Goal: Transaction & Acquisition: Book appointment/travel/reservation

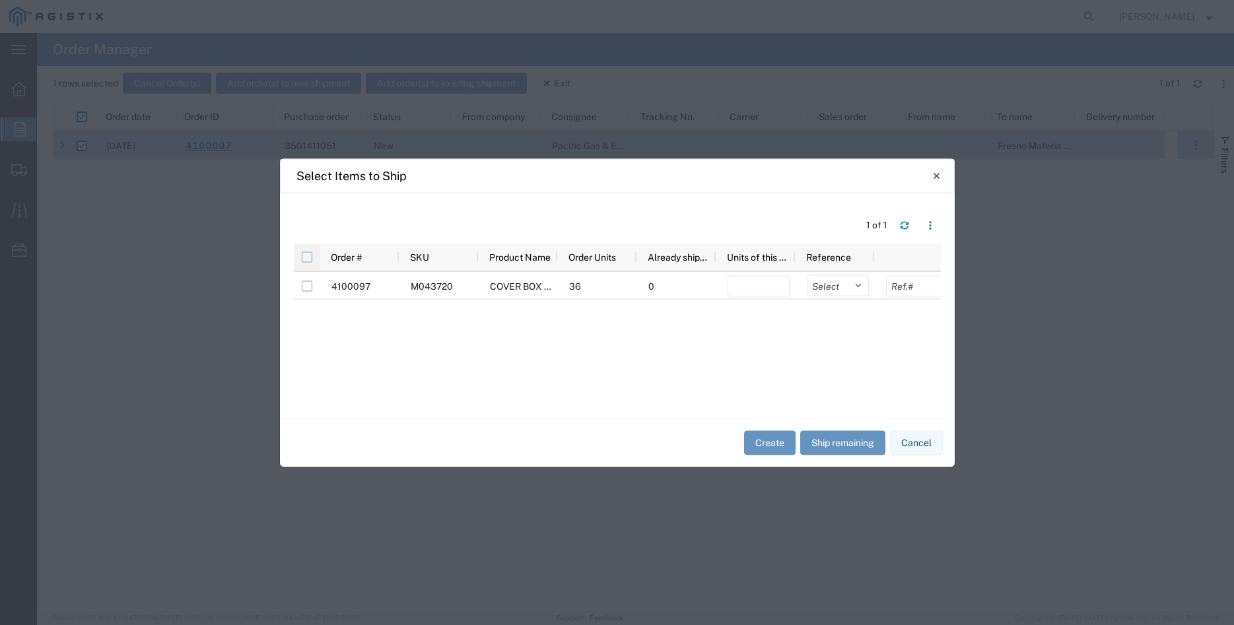
click at [307, 258] on input "checkbox" at bounding box center [307, 257] width 11 height 11
checkbox input "true"
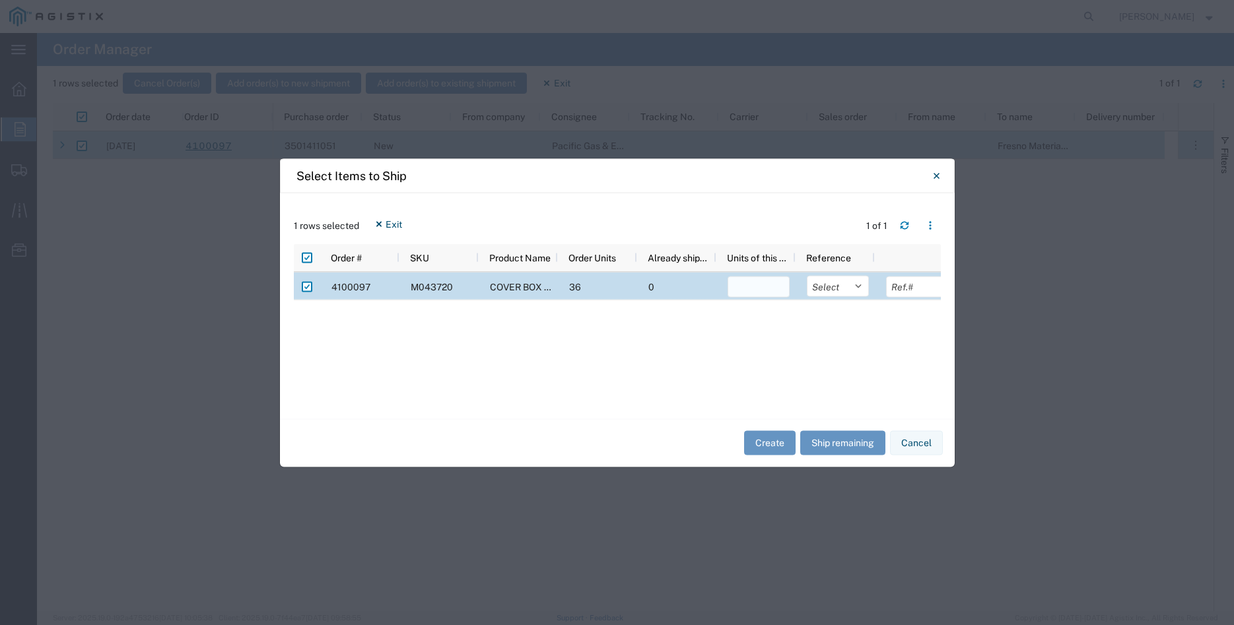
click at [755, 286] on input "number" at bounding box center [759, 286] width 62 height 21
type input "36"
click at [807, 275] on select "Select Purchase Order Delivery Number" at bounding box center [838, 285] width 62 height 21
select select "PURCHORD"
click option "Purchase Order" at bounding box center [0, 0] width 0 height 0
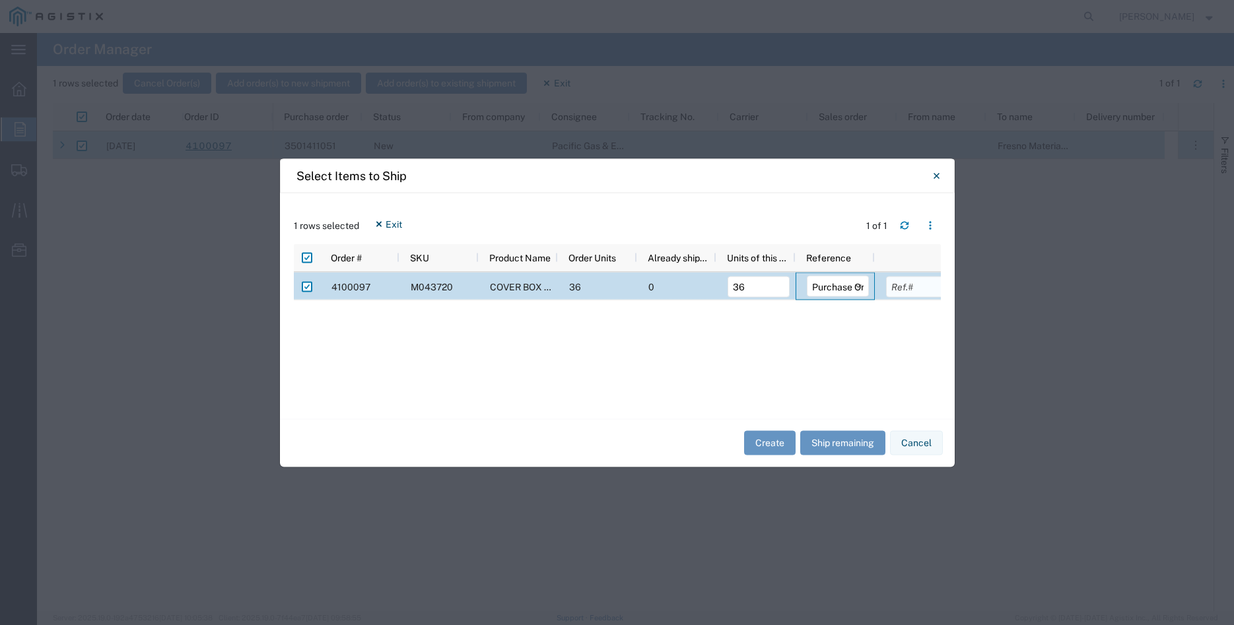
click at [916, 293] on input "text" at bounding box center [917, 286] width 62 height 21
type input "2283.12"
click at [826, 340] on div "4100097 M043720 COVER BOX 17" X 30" 36 0 36 Select Purchase Order Delivery Numb…" at bounding box center [617, 338] width 647 height 133
click at [773, 443] on button "Create" at bounding box center [770, 443] width 52 height 24
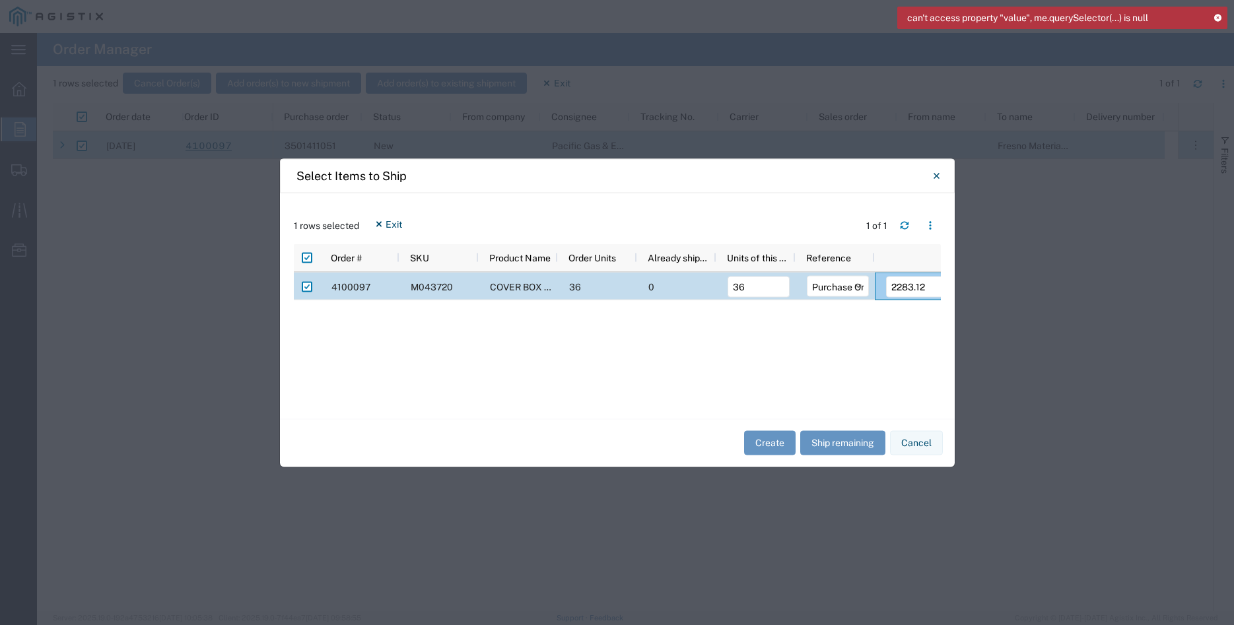
click at [1219, 18] on icon at bounding box center [1217, 17] width 9 height 7
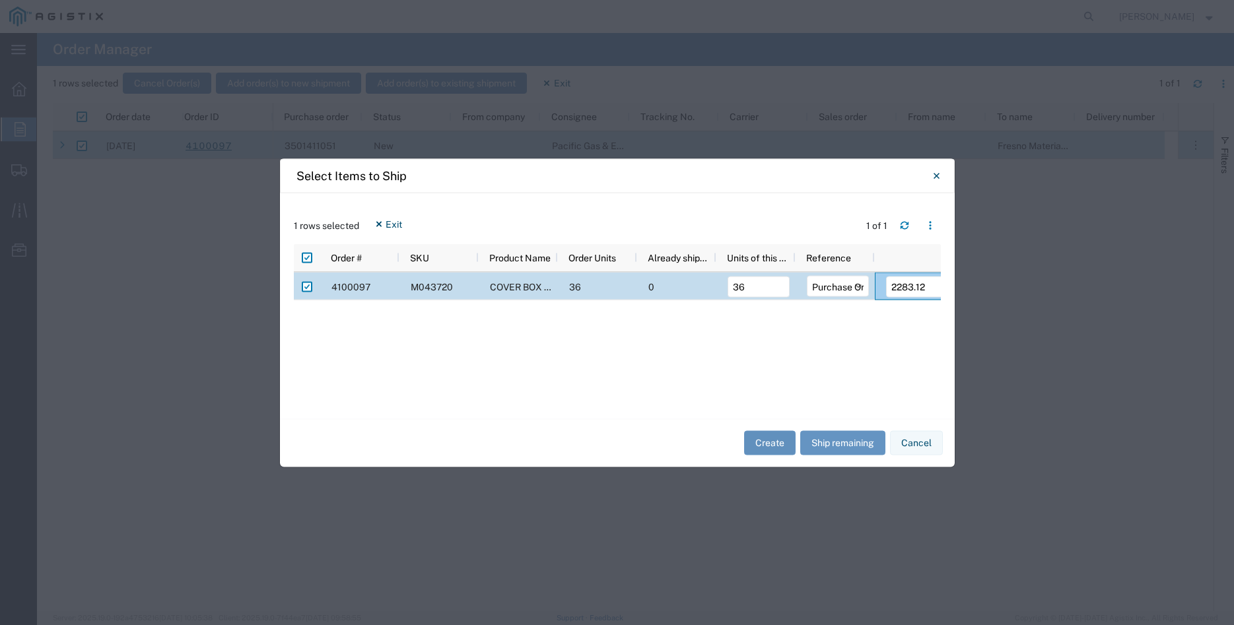
click at [767, 445] on button "Create" at bounding box center [770, 443] width 52 height 24
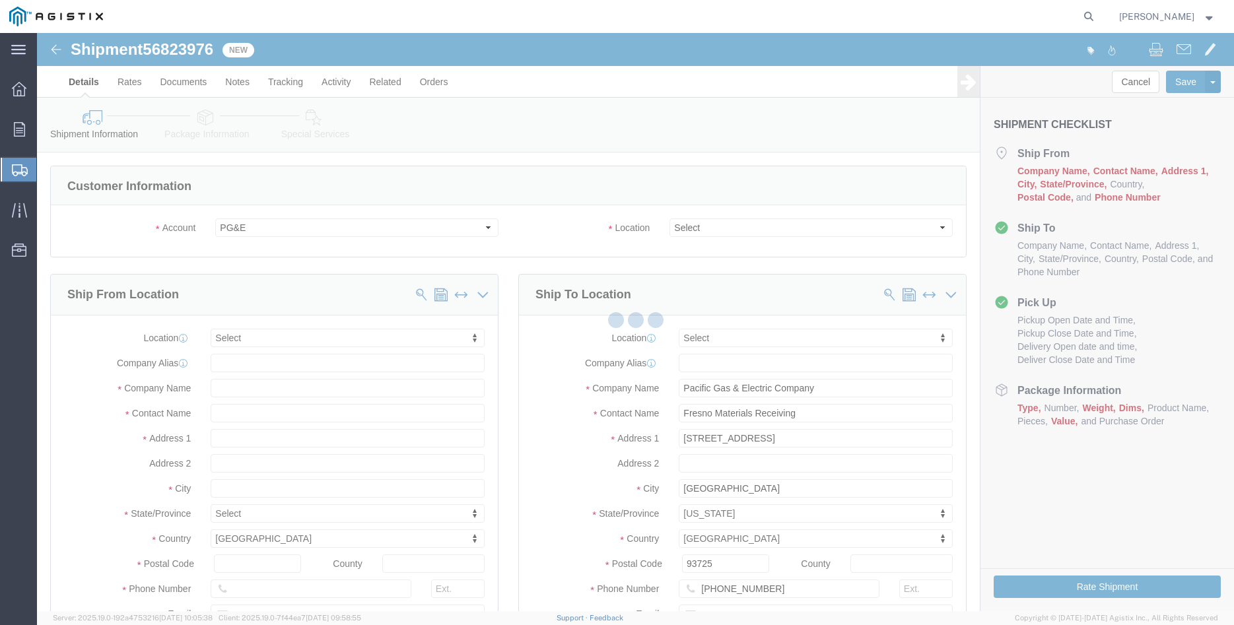
select select
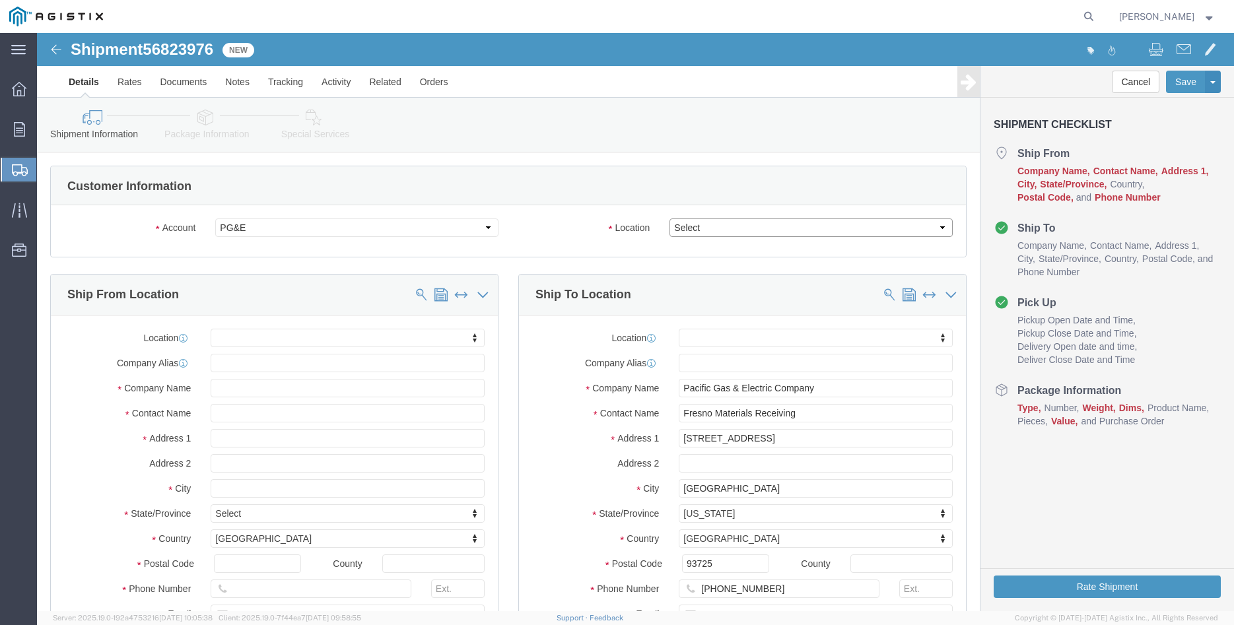
click select "Select All Others Fremont DC Fresno DC Wheatland DC"
select select "19745"
click option "Fresno DC"
click div "Location Select All Others Fremont DC Fresno DC Wheatland DC"
click body "Shipment 56823976 New Details Rates Documents Notes Tracking Activity Related O…"
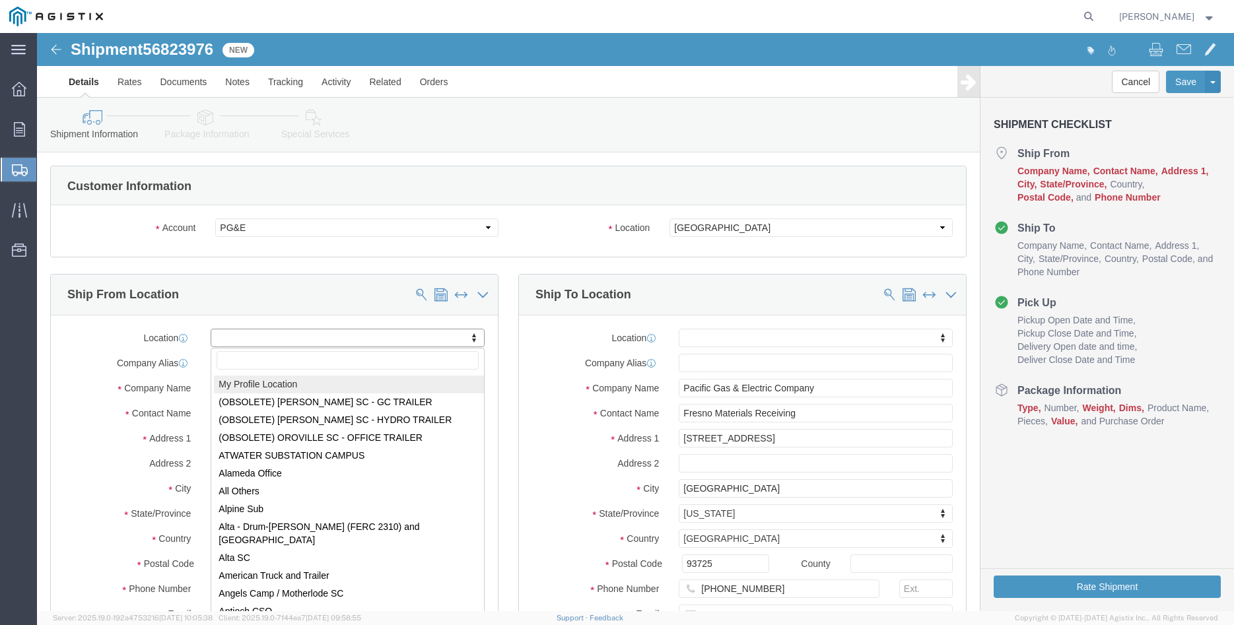
select select "MYPROFILE"
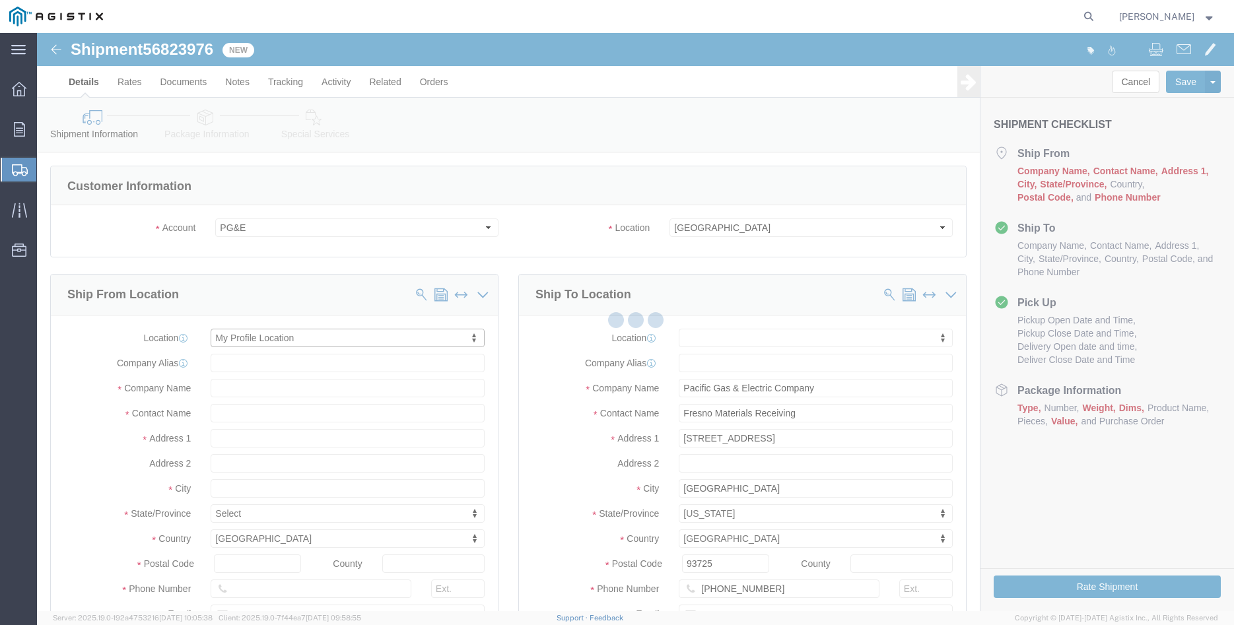
type input "305 GANDY DANCER DR"
type input "95377"
type input "209-832-7003"
type input "betty@madrugaironworks.com"
checkbox input "true"
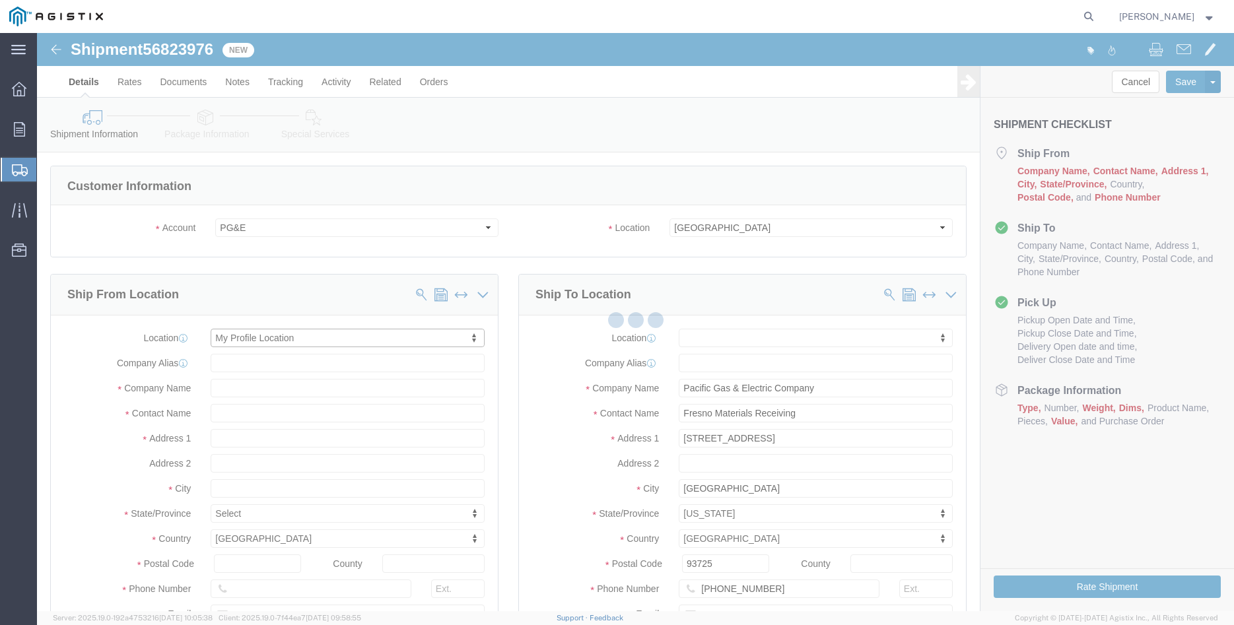
type input "Madruga Iron Works Inc"
type input "[PERSON_NAME]"
type input "TRACY"
select select "CA"
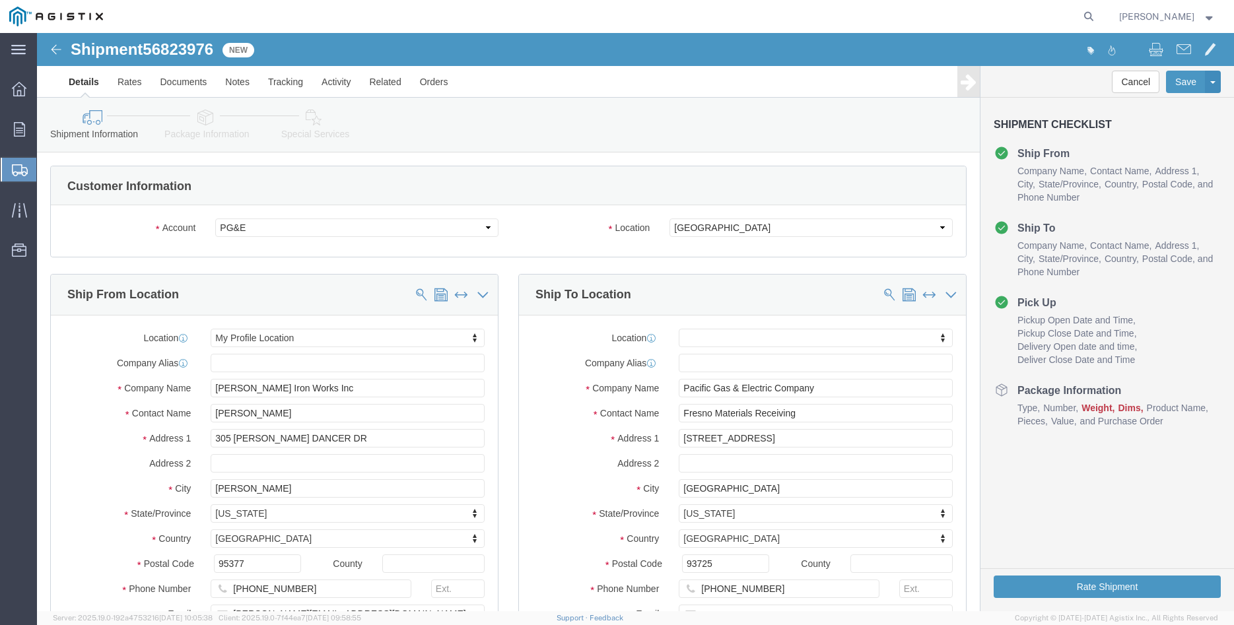
click div "Ship From Location Location My Profile Location My Profile Location (OBSOLETE) …"
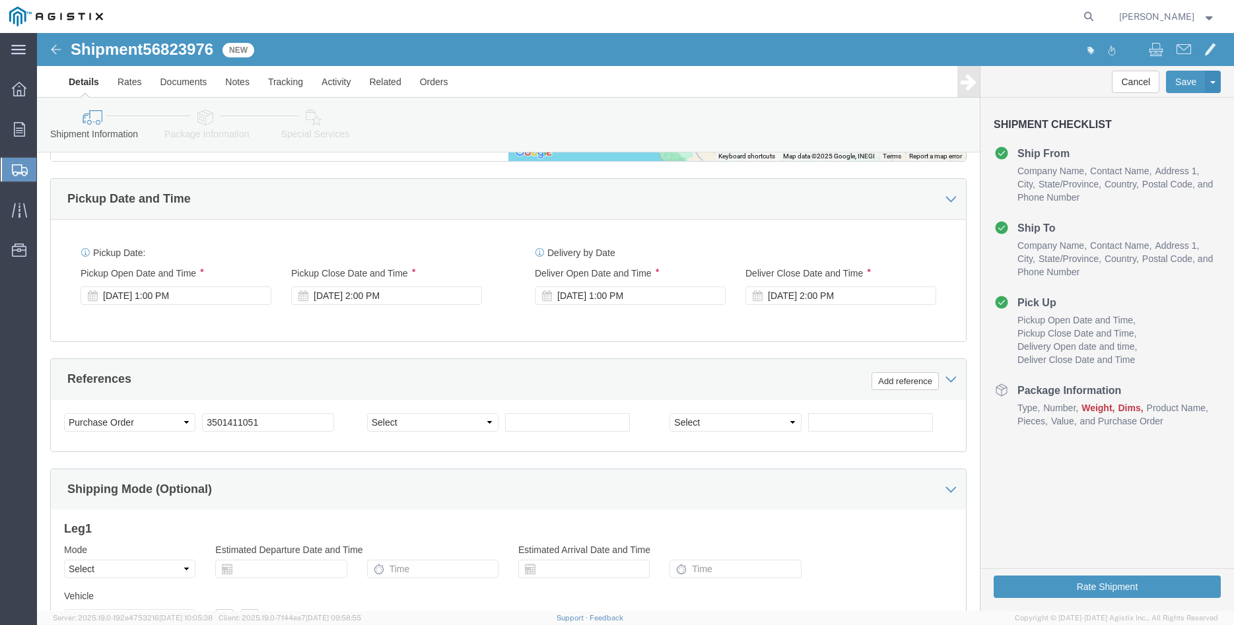
scroll to position [741, 0]
click div "Sep 15 2025 1:00 PM"
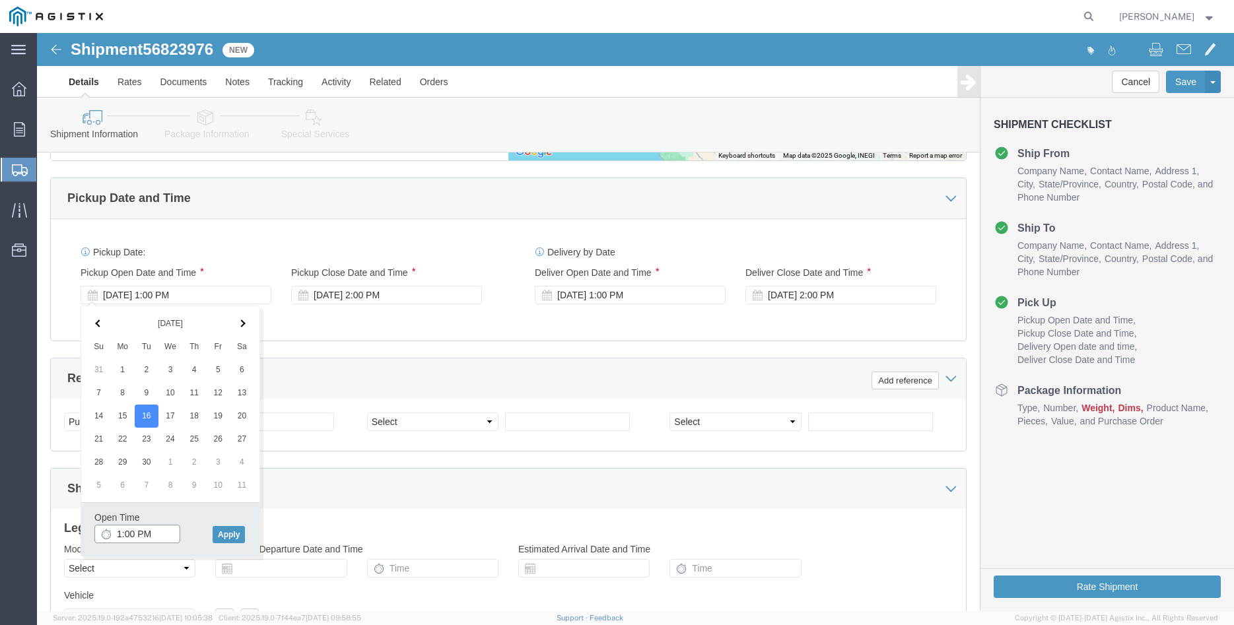
click input "1:00 PM"
type input "8:00 AM"
click button "Apply"
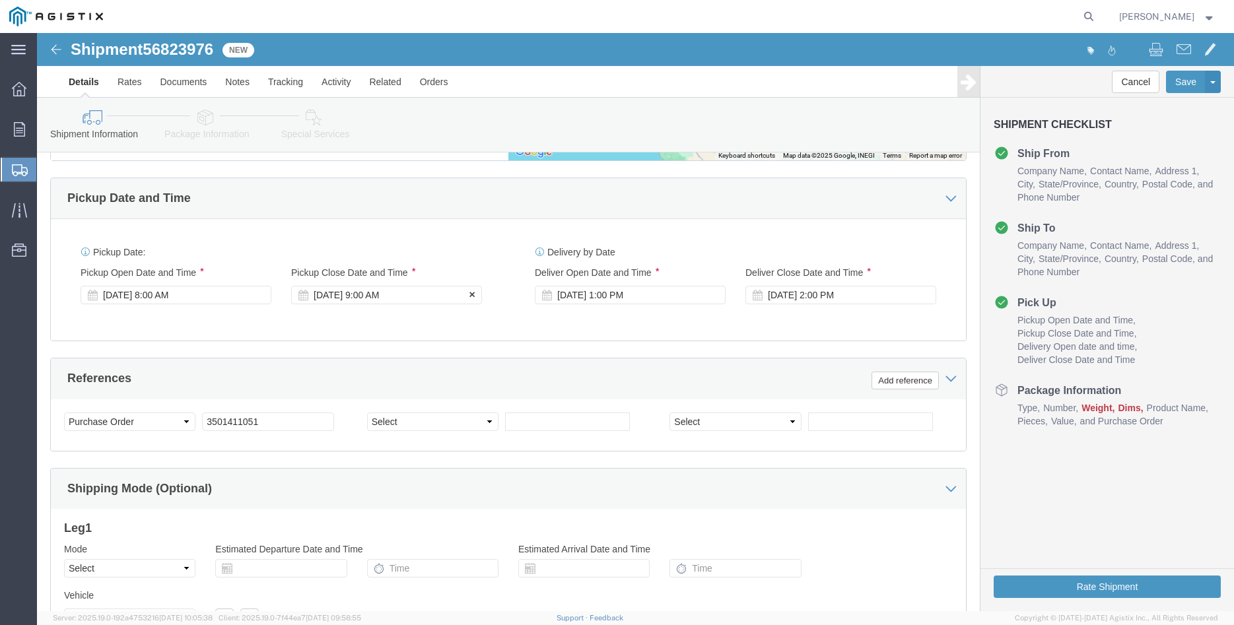
click div "Sep 16 2025 9:00 AM"
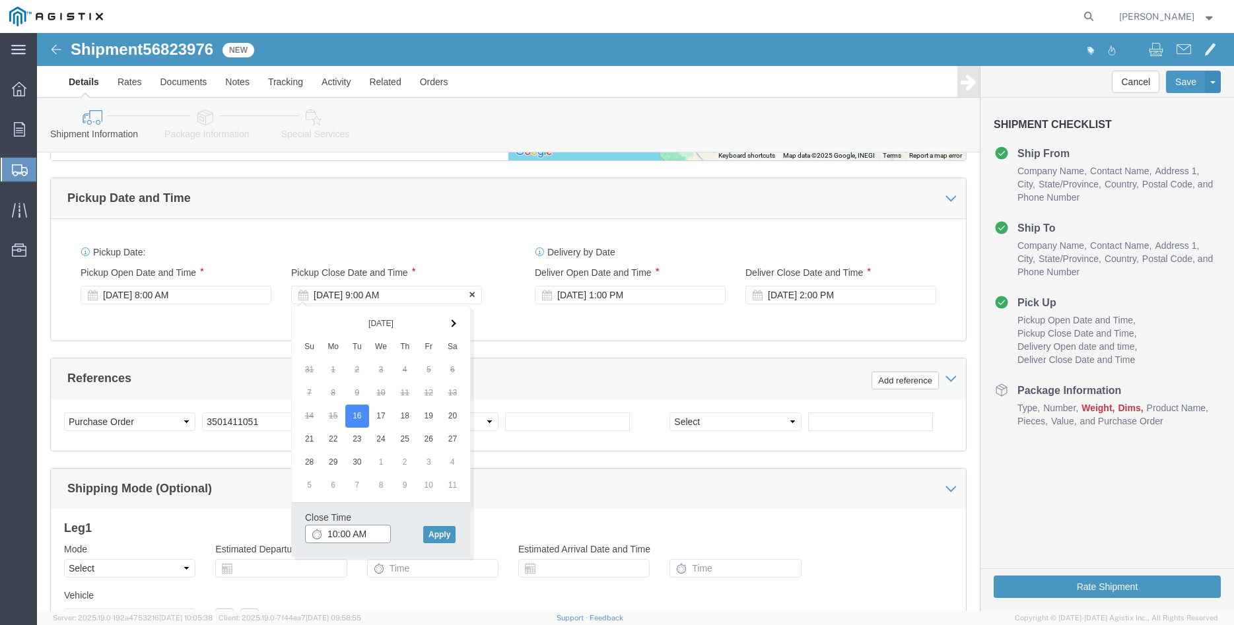
scroll to position [873, 0]
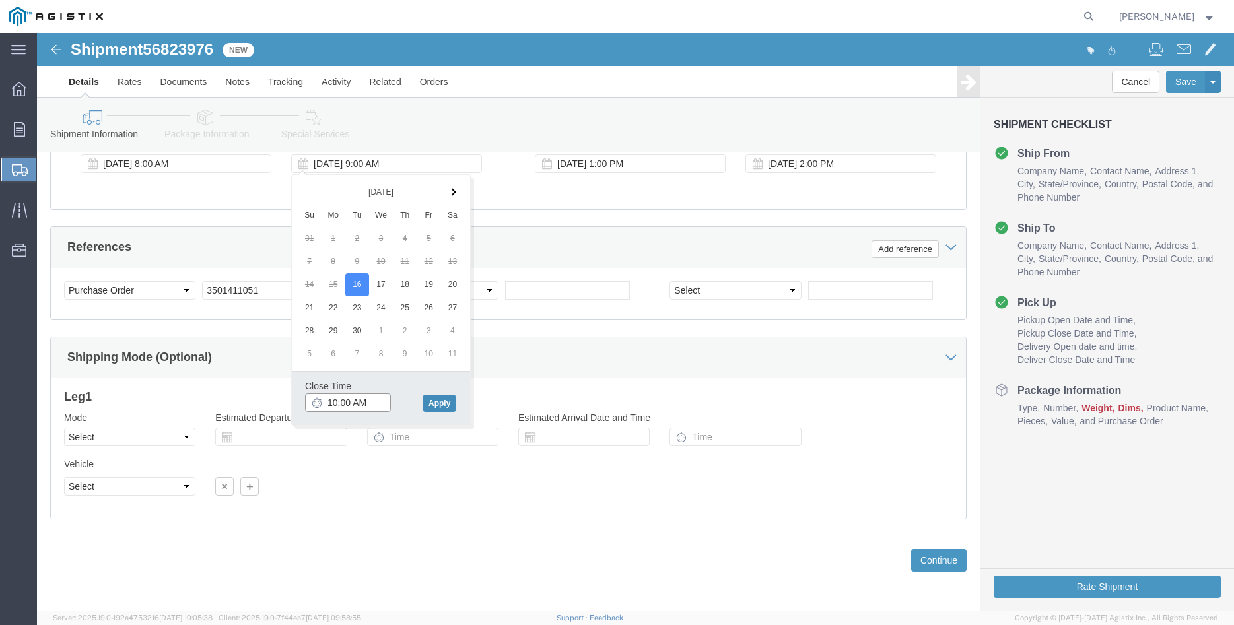
type input "10:00 AM"
click button "Apply"
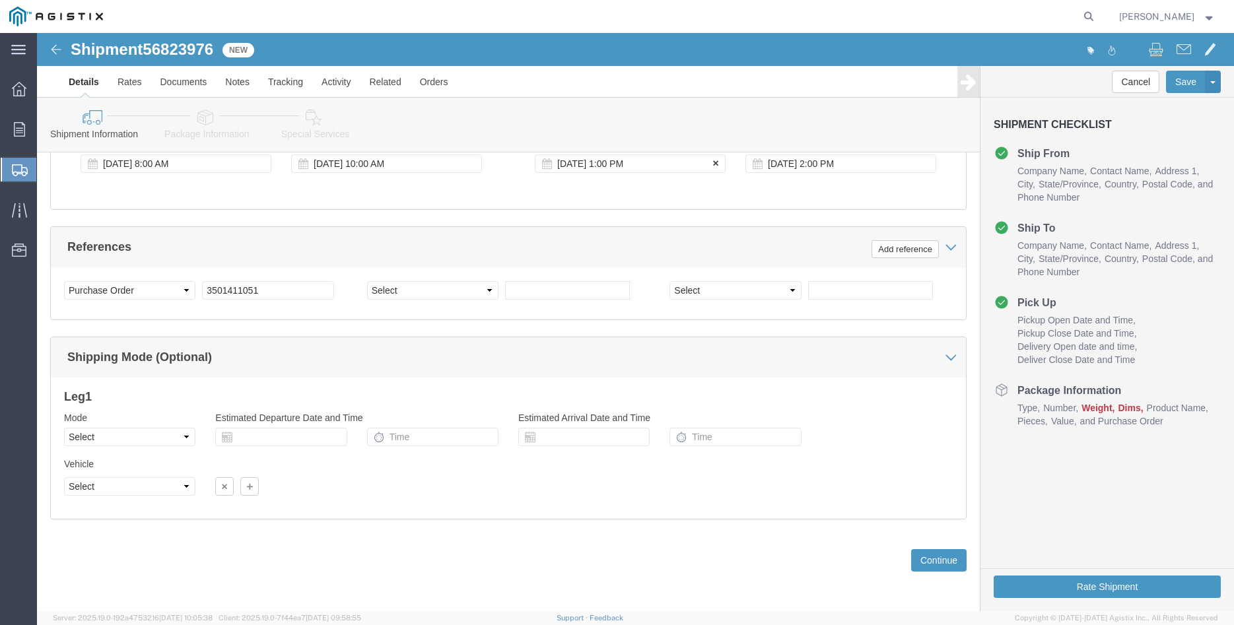
click div "Sep 30 2025 1:00 PM"
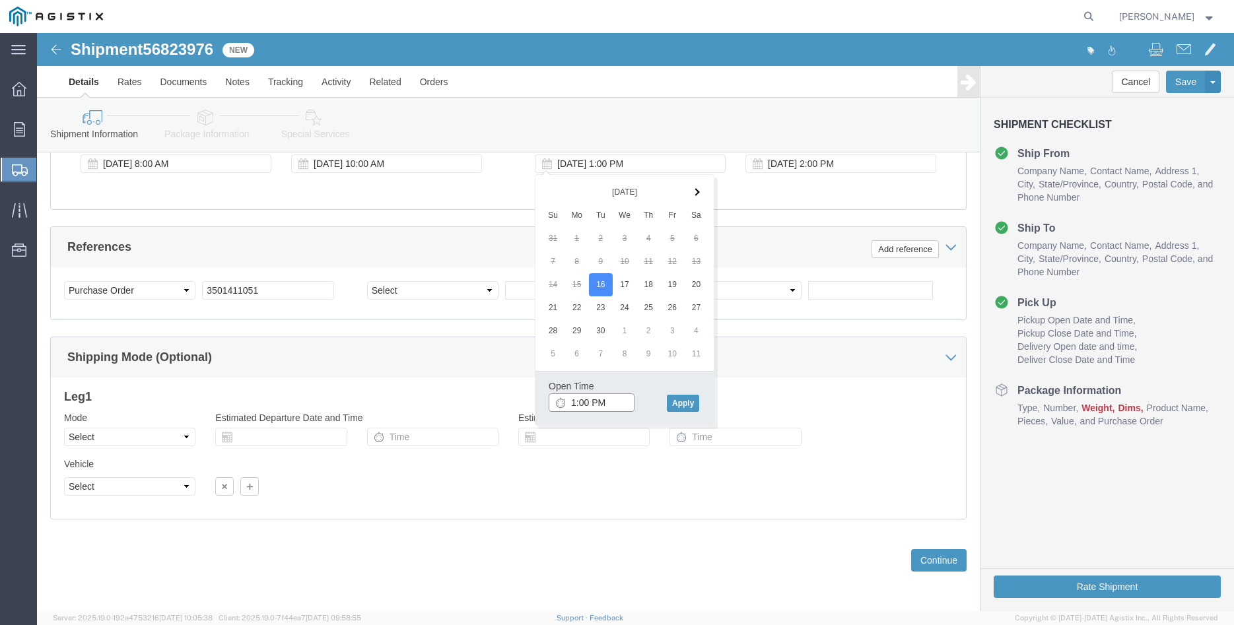
click input "1:00 PM"
type input "11:00 AM"
click button "Apply"
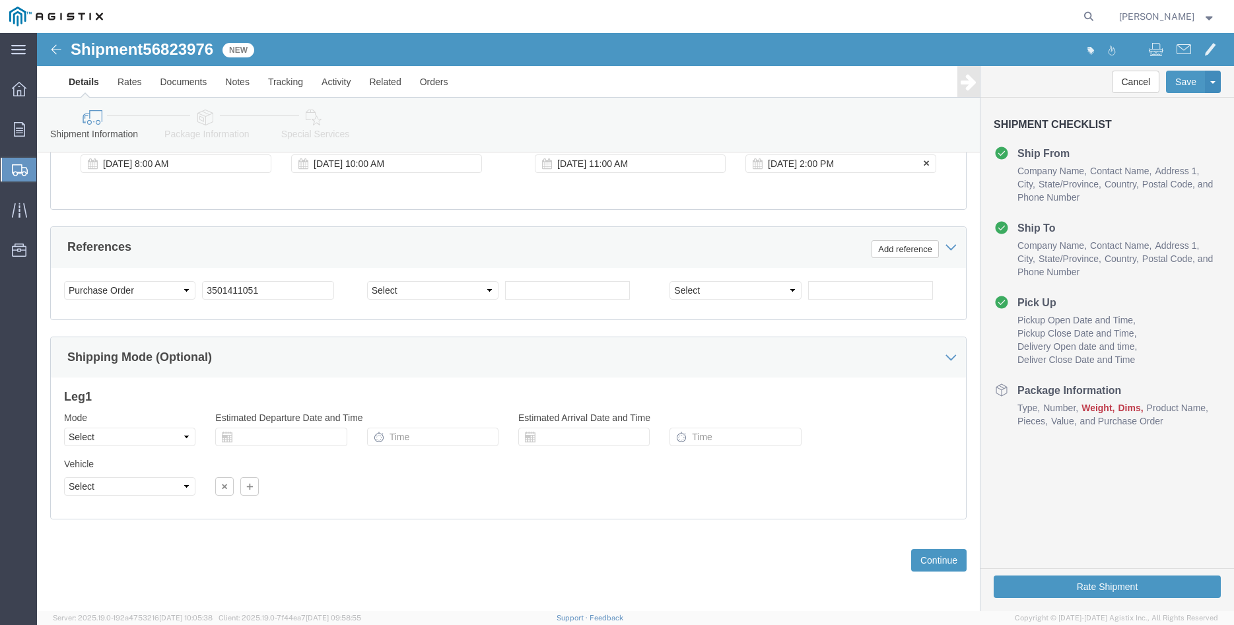
click div "Sep 30 2025 2:00 PM"
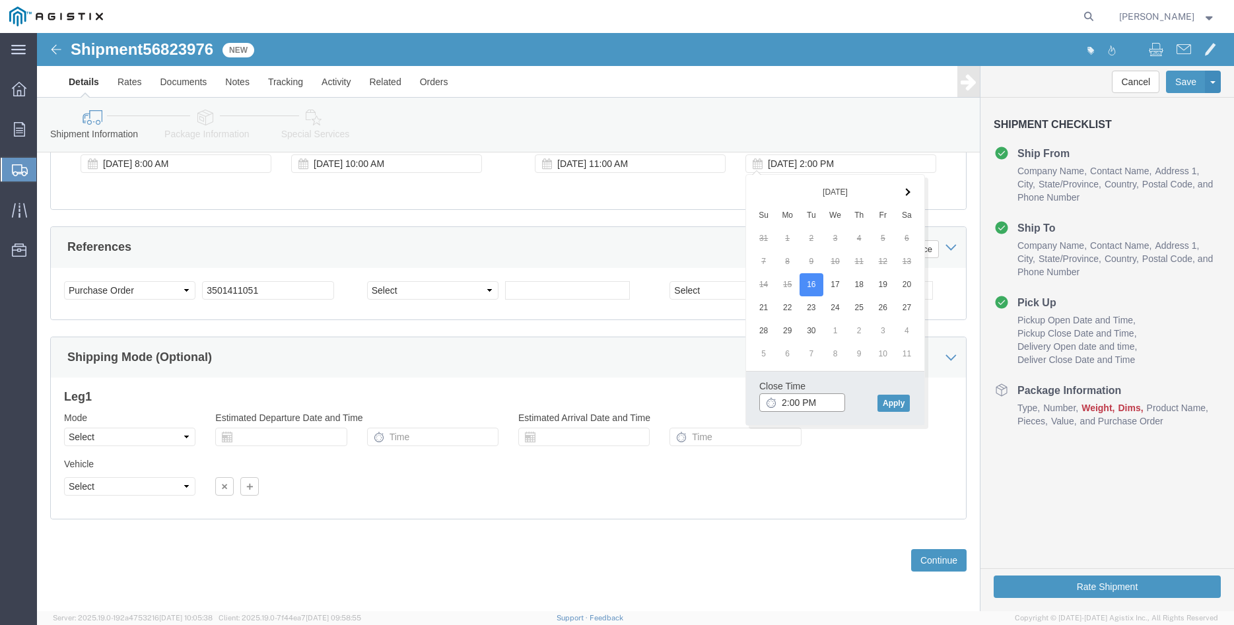
click input "2:00 PM"
type input "3:00 PM"
click button "Apply"
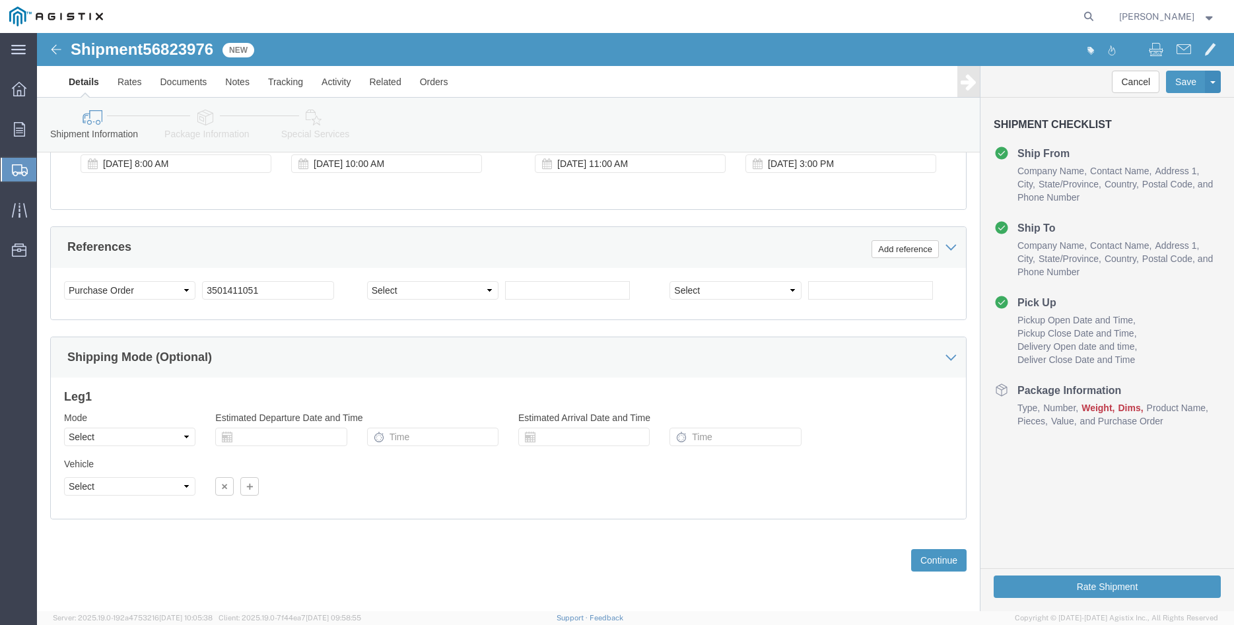
click div "Please fix the following errors Customer Information Account Select Madruga Iro…"
click select "Select Air Less than Truckload Multi-Leg Ocean Freight Rail Small Parcel Truckl…"
select select "LTL"
click option "Less than Truckload"
click select "Select Straight Truck"
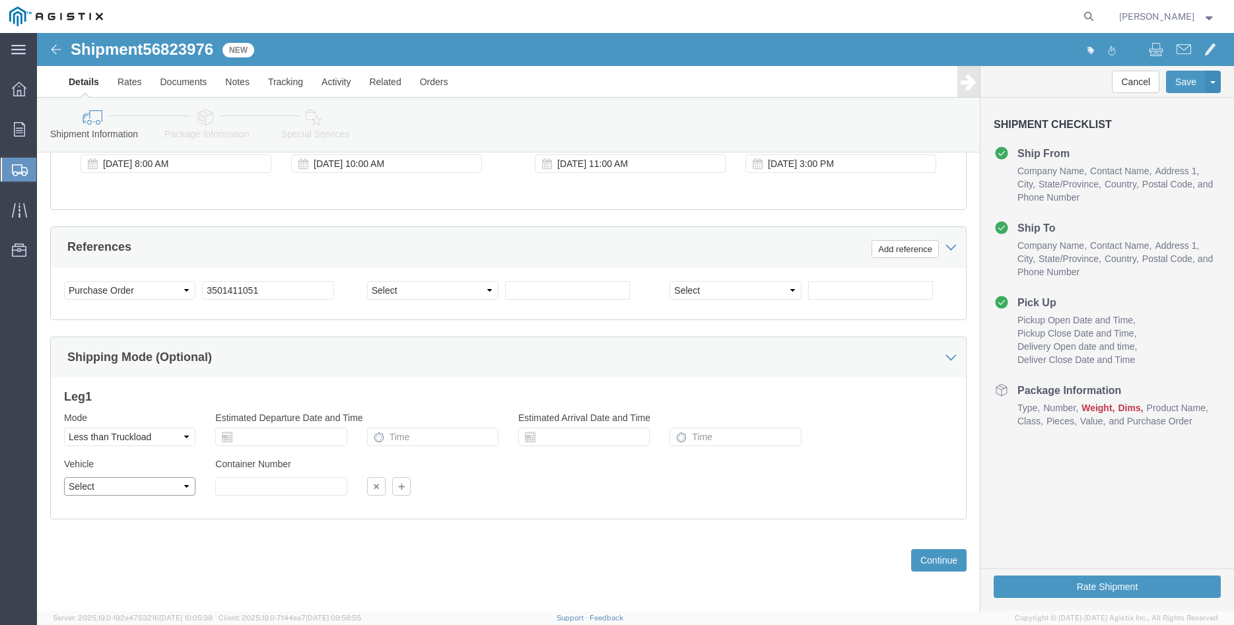
select select "STTR"
click option "Straight Truck"
click div "Previous Continue"
click button "Continue"
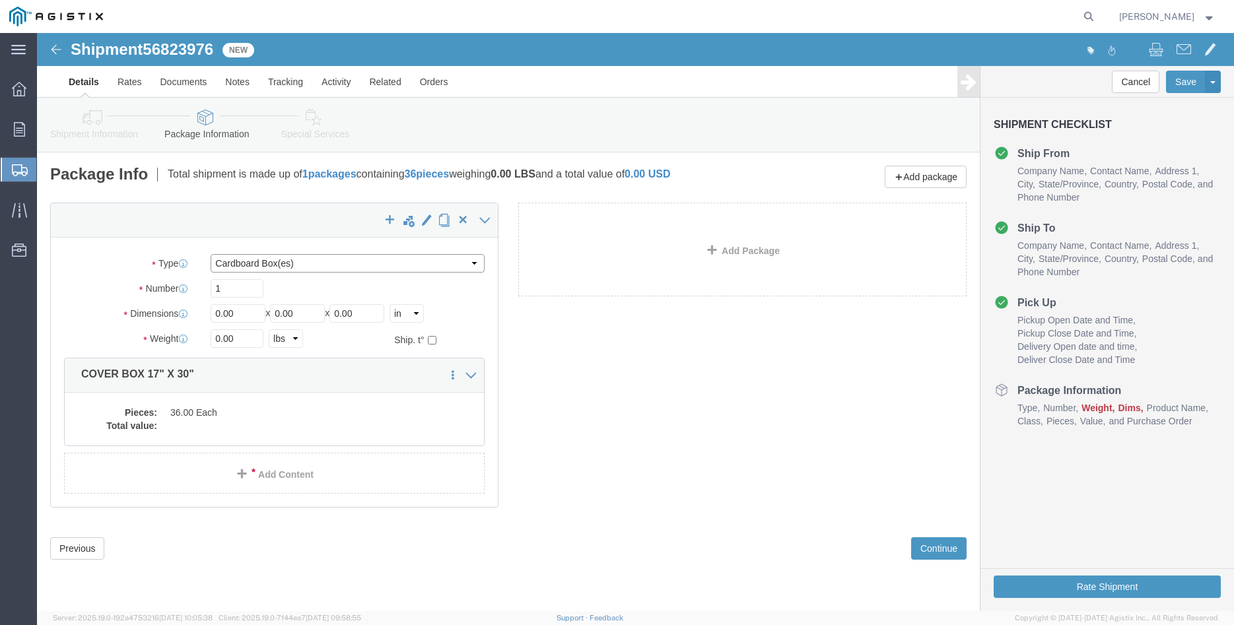
click select "Select Bulk Bundle(s) Cardboard Box(es) Carton(s) Crate(s) Drum(s) (Fiberboard)…"
select select "PONS"
click option "Pallet(s) Oversized (Not Stackable)"
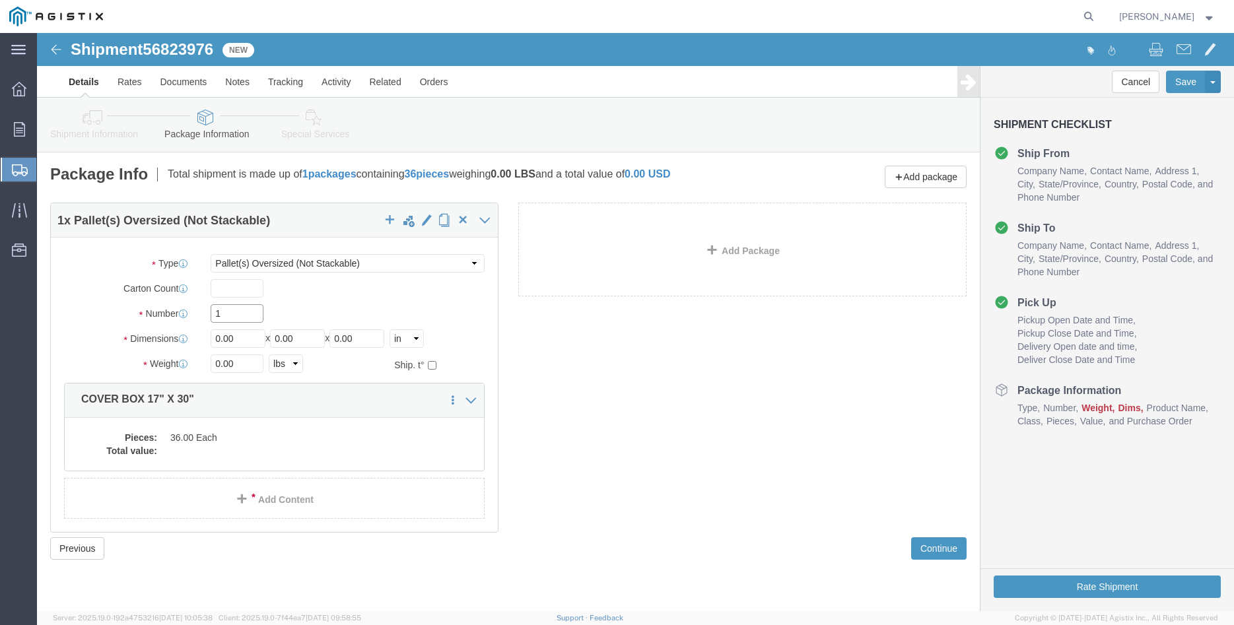
click input "1"
type input "2"
type input "39"
type input "35"
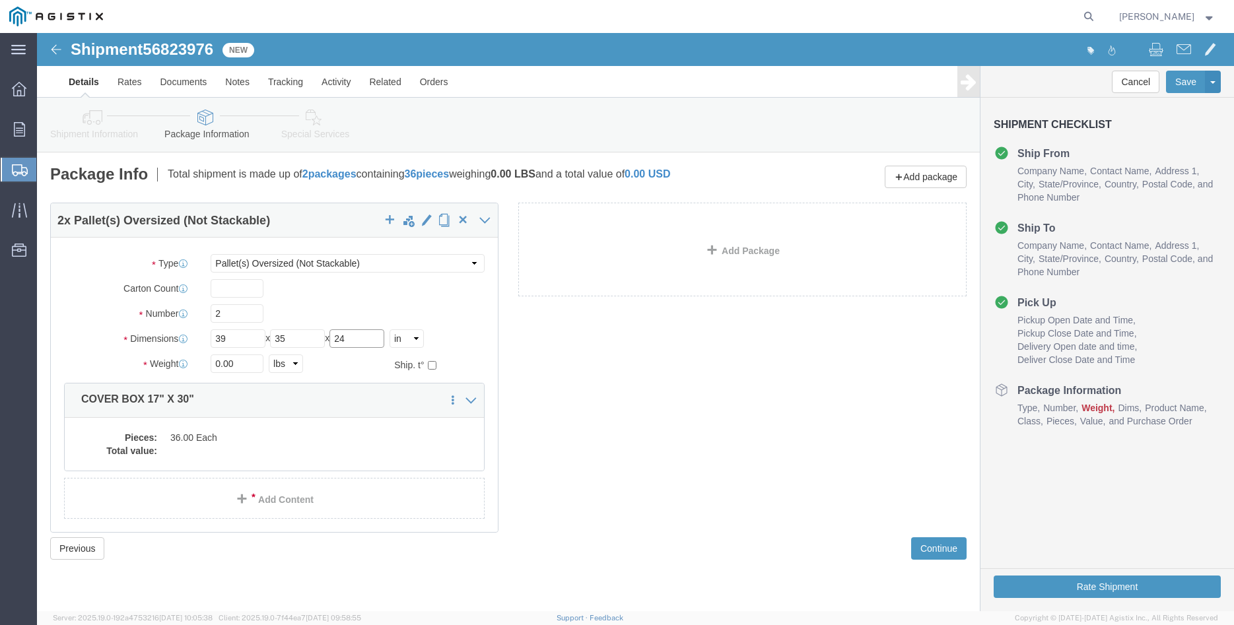
type input "24"
click input "0.00"
type input "1800"
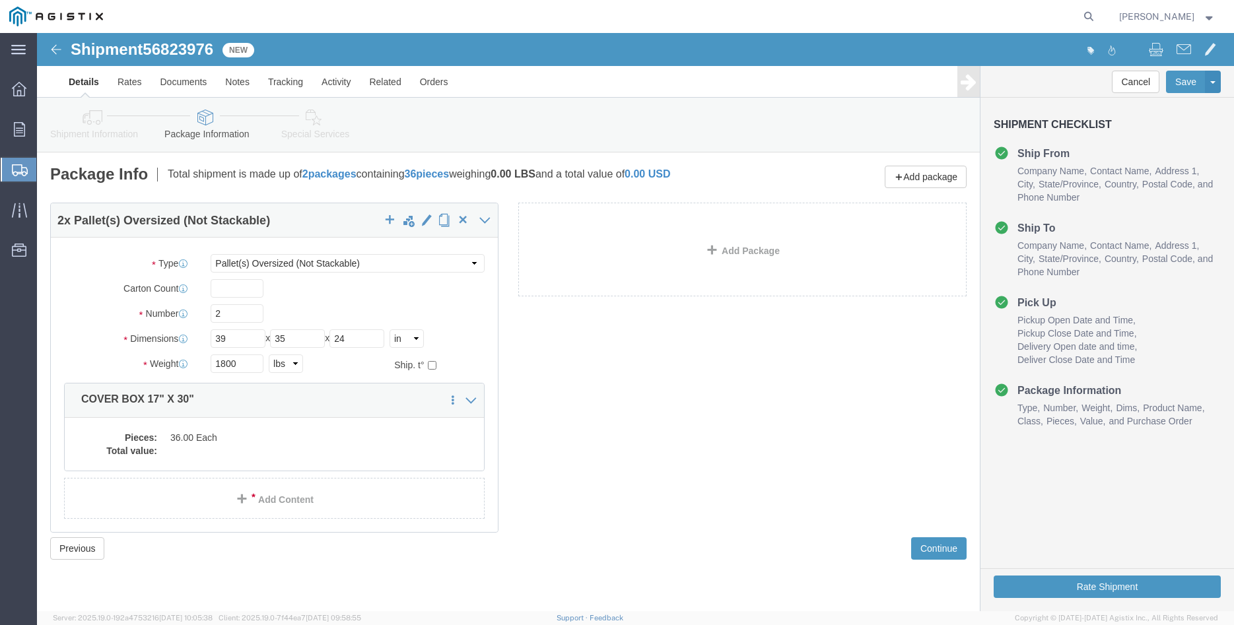
click label "Number"
click dd
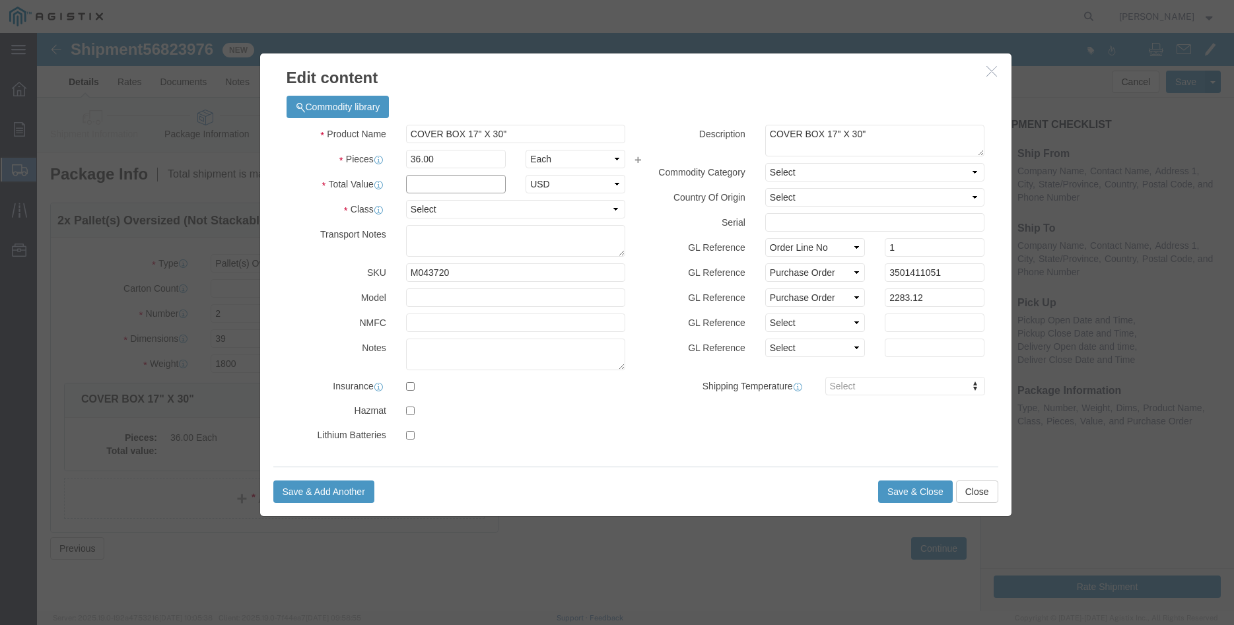
click input "text"
type input "2283.12"
click select "Select 50 55 60 65 70 85 92.5 100 125 175 250 300 400"
select select "100"
click option "100"
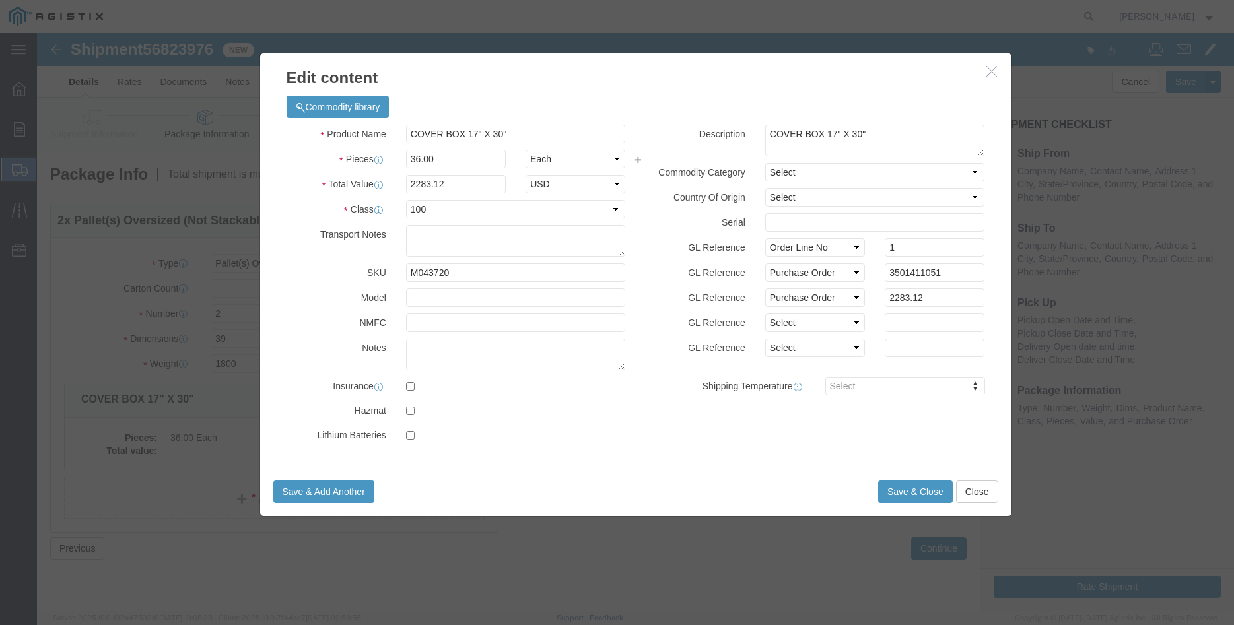
click div "GL Reference Select Account Type Activity ID Airline Appointment Number ASN Bat…"
click button "Save & Close"
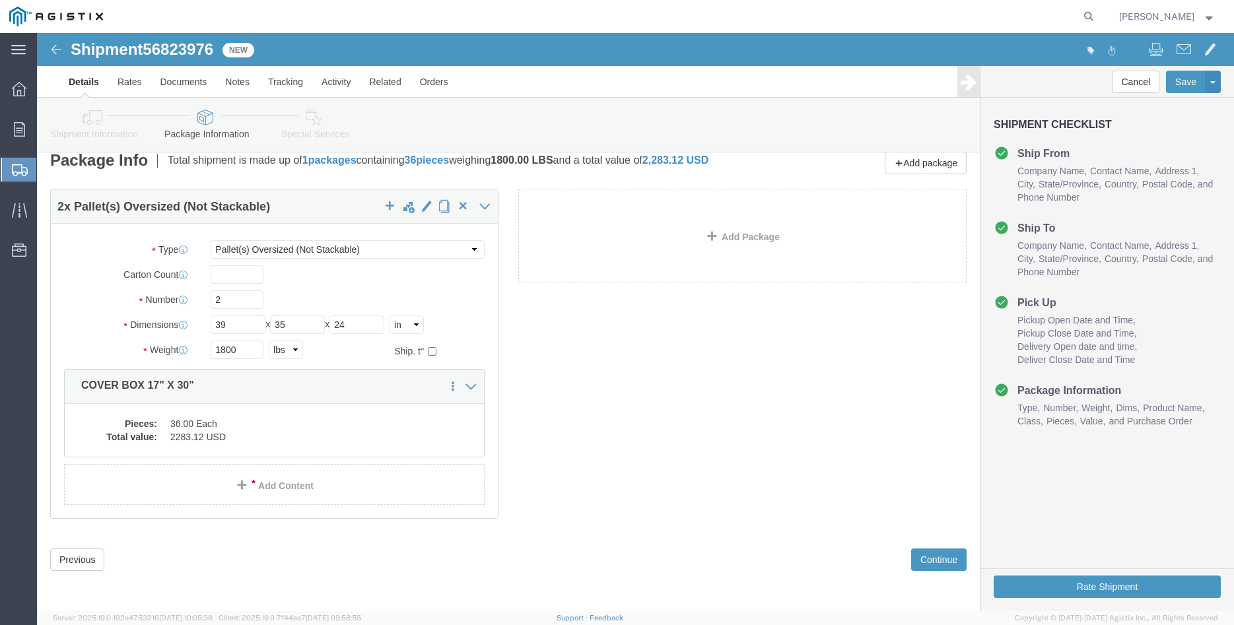
scroll to position [23, 0]
click button "Continue"
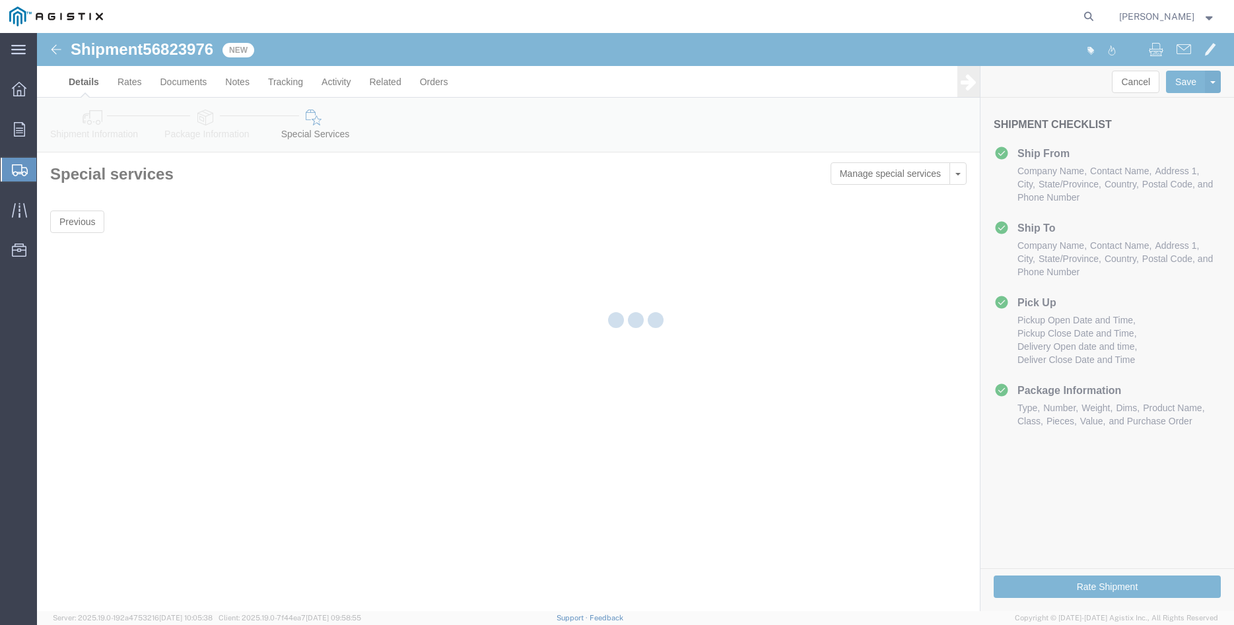
scroll to position [0, 0]
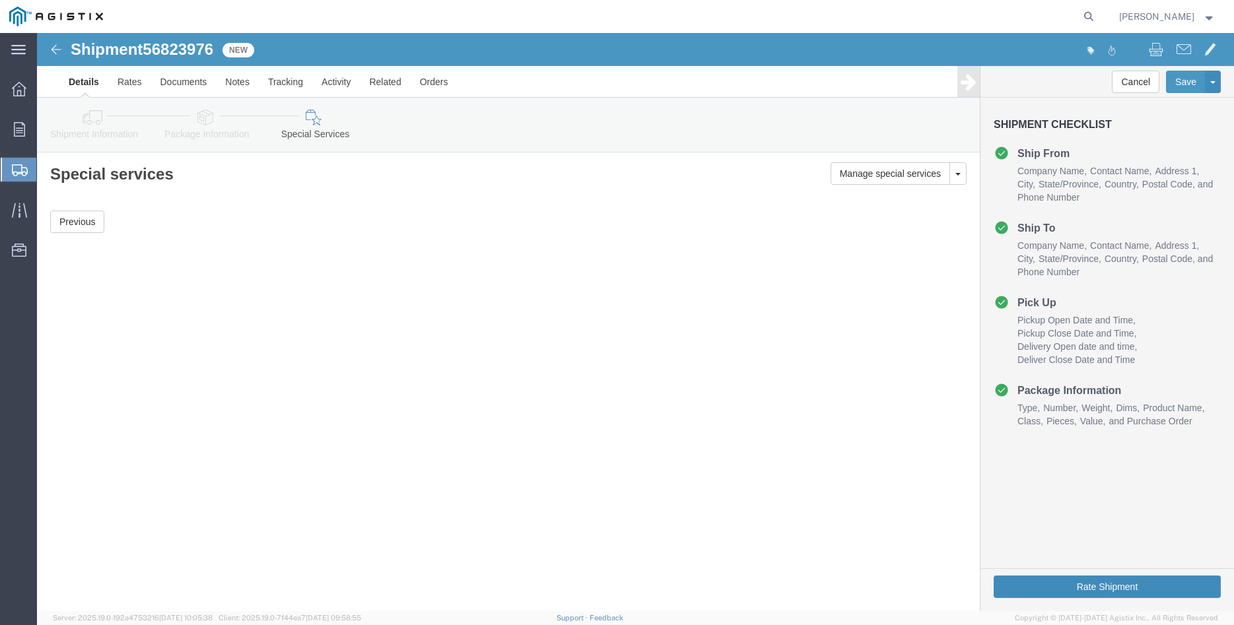
click button "Rate Shipment"
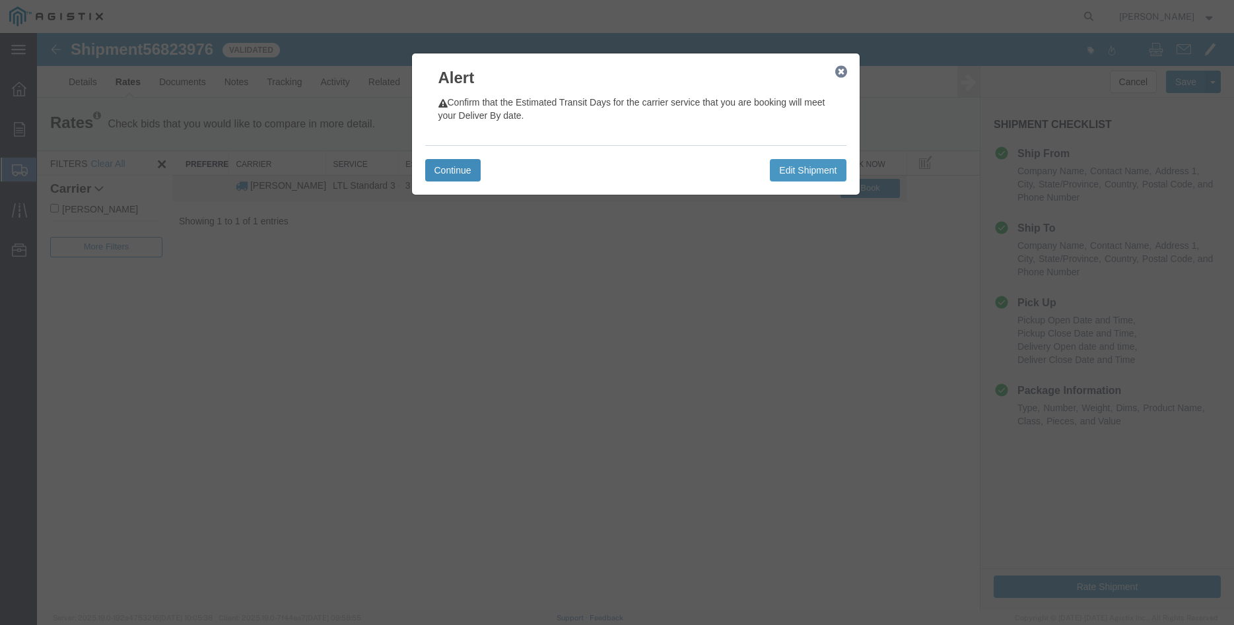
click at [453, 166] on button "Continue" at bounding box center [452, 170] width 55 height 22
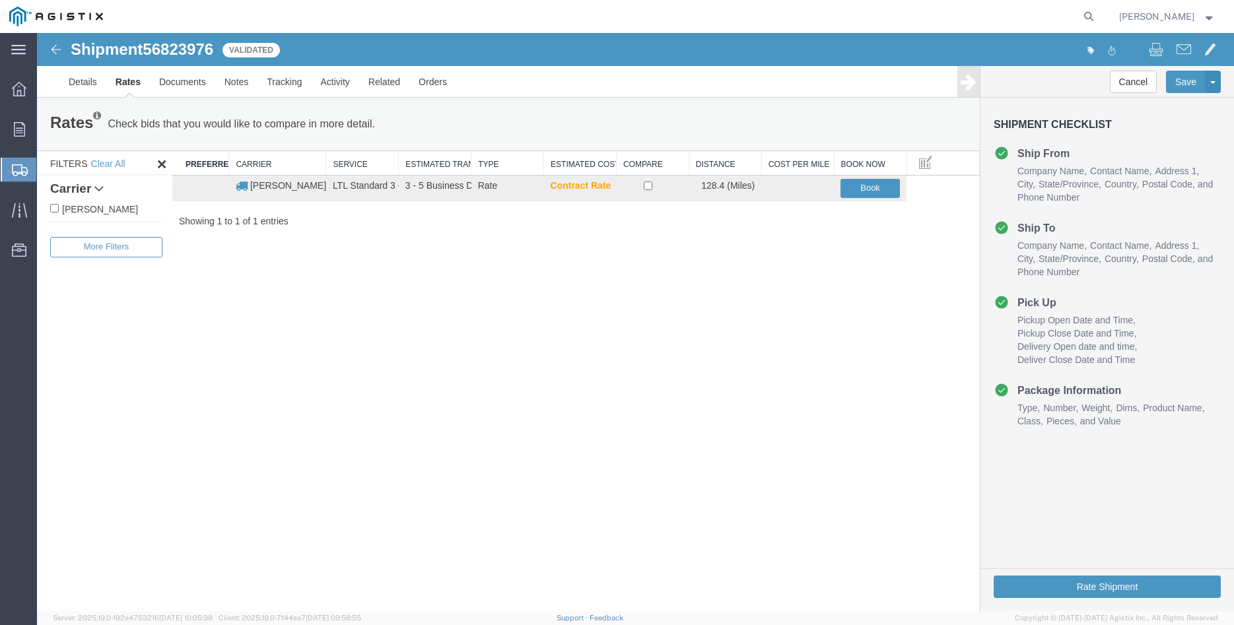
click at [79, 210] on label "C.H. Robinson" at bounding box center [106, 208] width 112 height 15
click at [59, 210] on input "C.H. Robinson" at bounding box center [54, 208] width 9 height 9
checkbox input "true"
click at [648, 185] on input "checkbox" at bounding box center [648, 186] width 9 height 9
checkbox input "true"
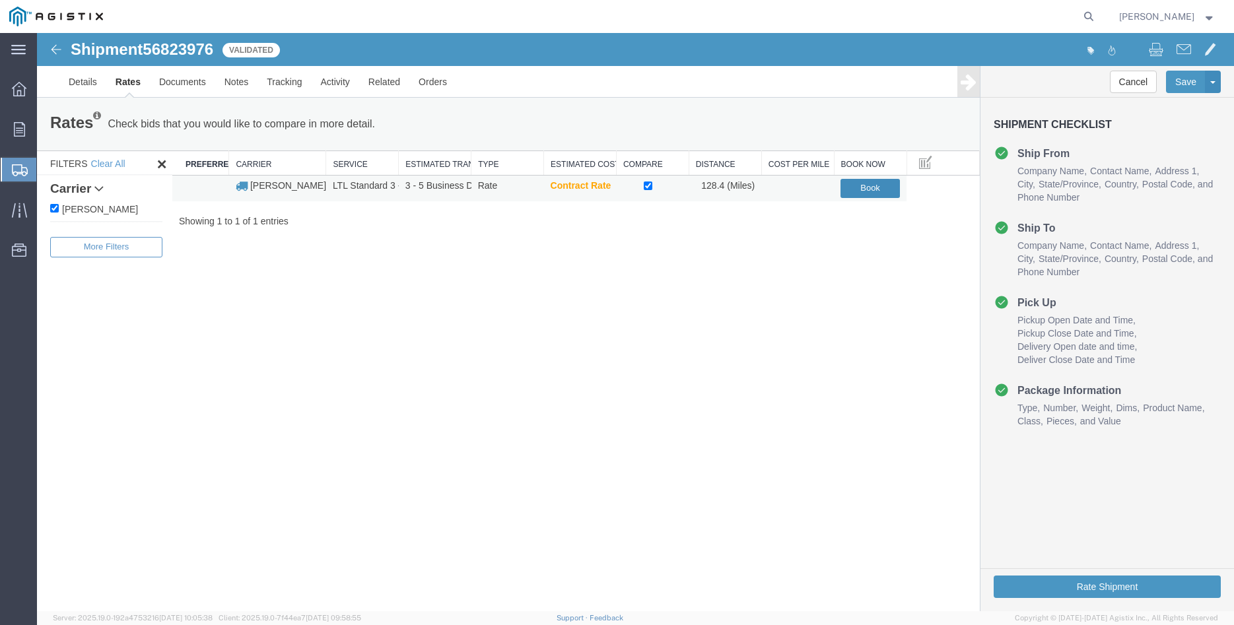
click at [871, 186] on button "Book" at bounding box center [870, 188] width 59 height 19
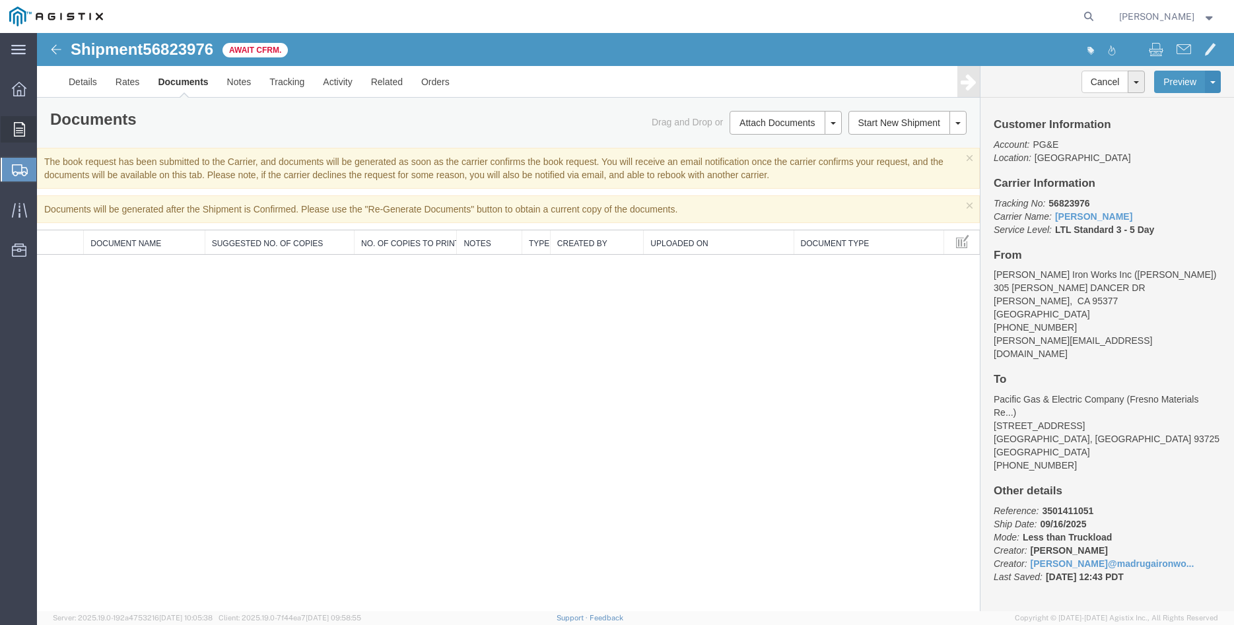
click at [10, 128] on div at bounding box center [19, 129] width 37 height 26
